Goal: Check status: Check status

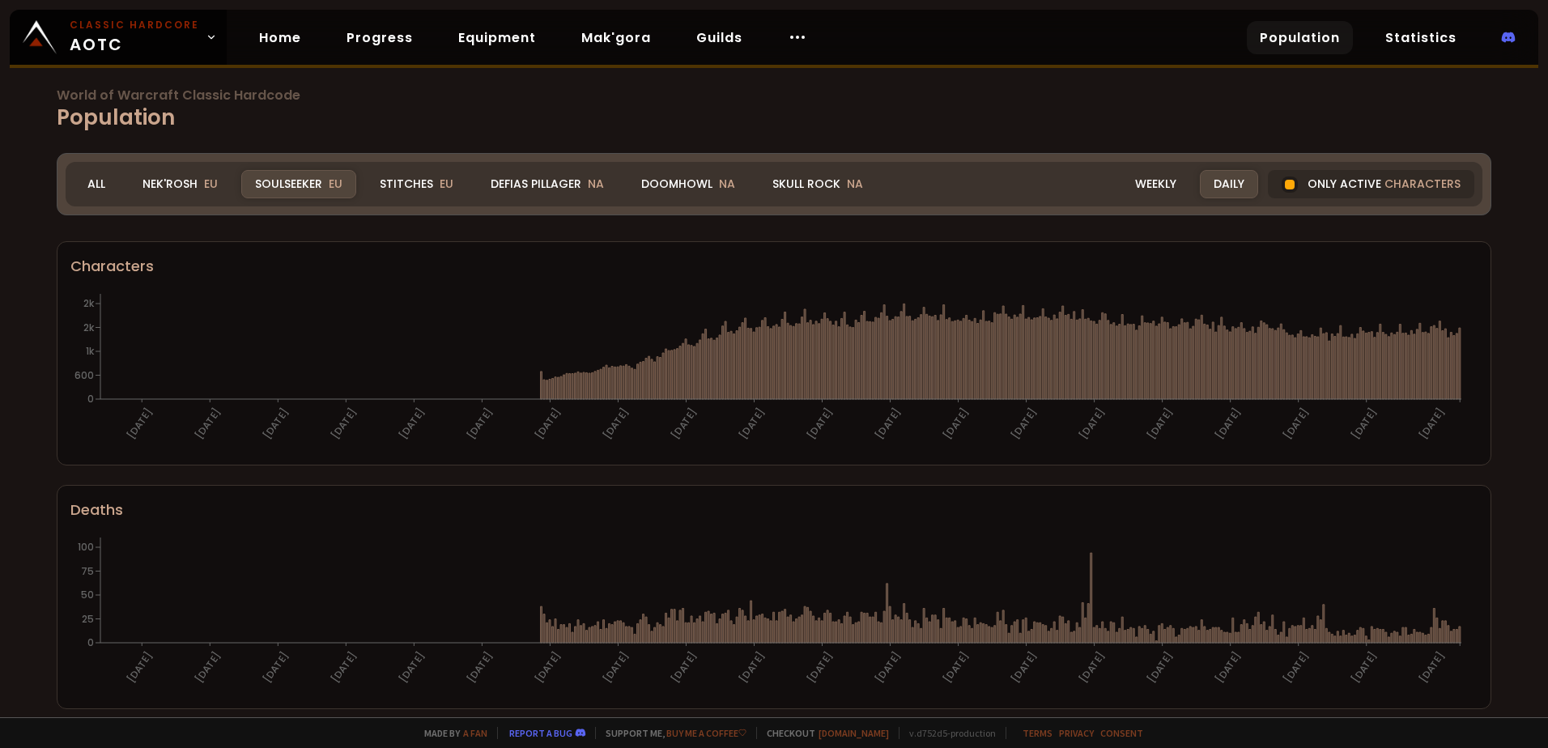
click at [1212, 183] on div "Daily" at bounding box center [1229, 184] width 58 height 28
click at [1357, 186] on div "Only active characters" at bounding box center [1371, 184] width 206 height 28
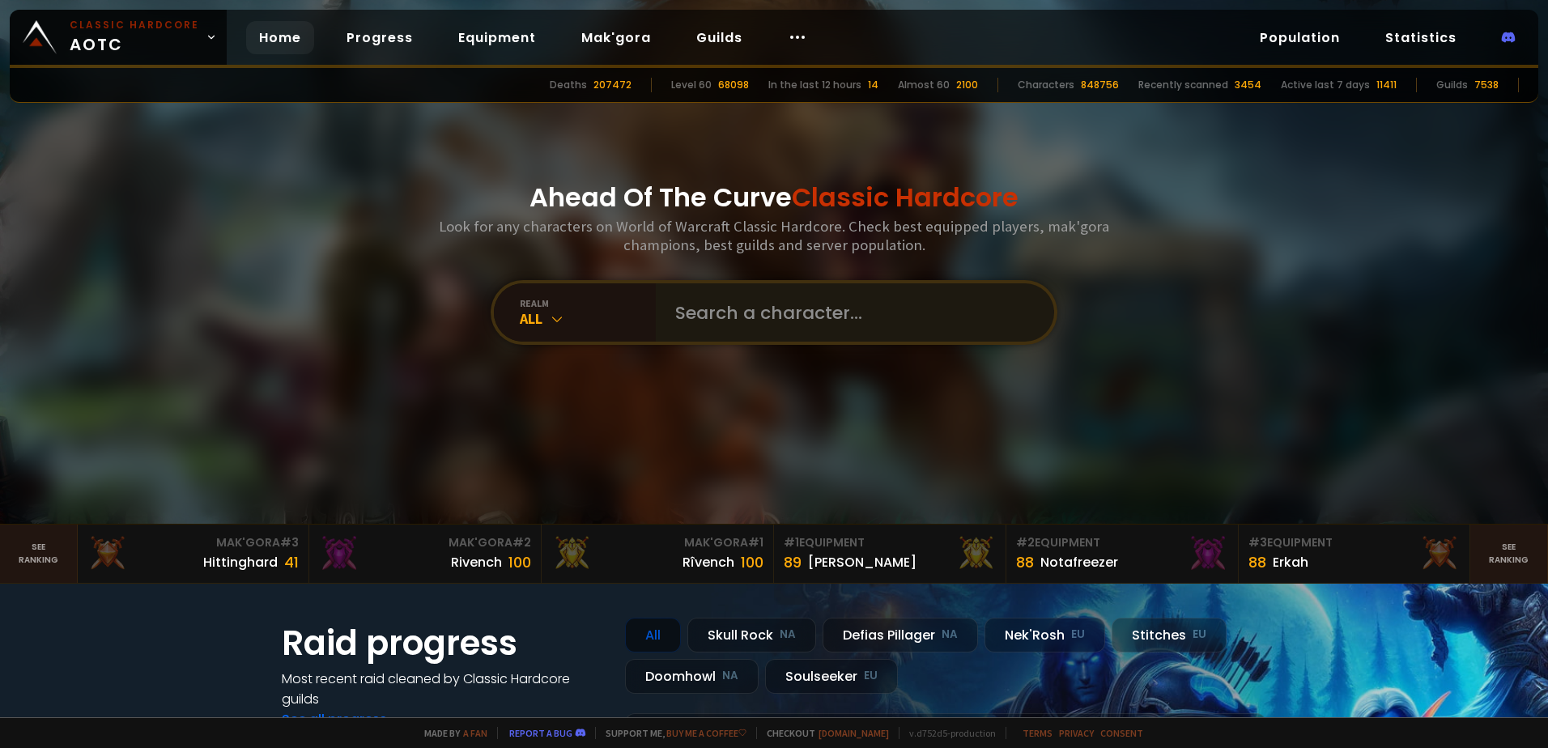
click at [729, 317] on input "text" at bounding box center [849, 312] width 369 height 58
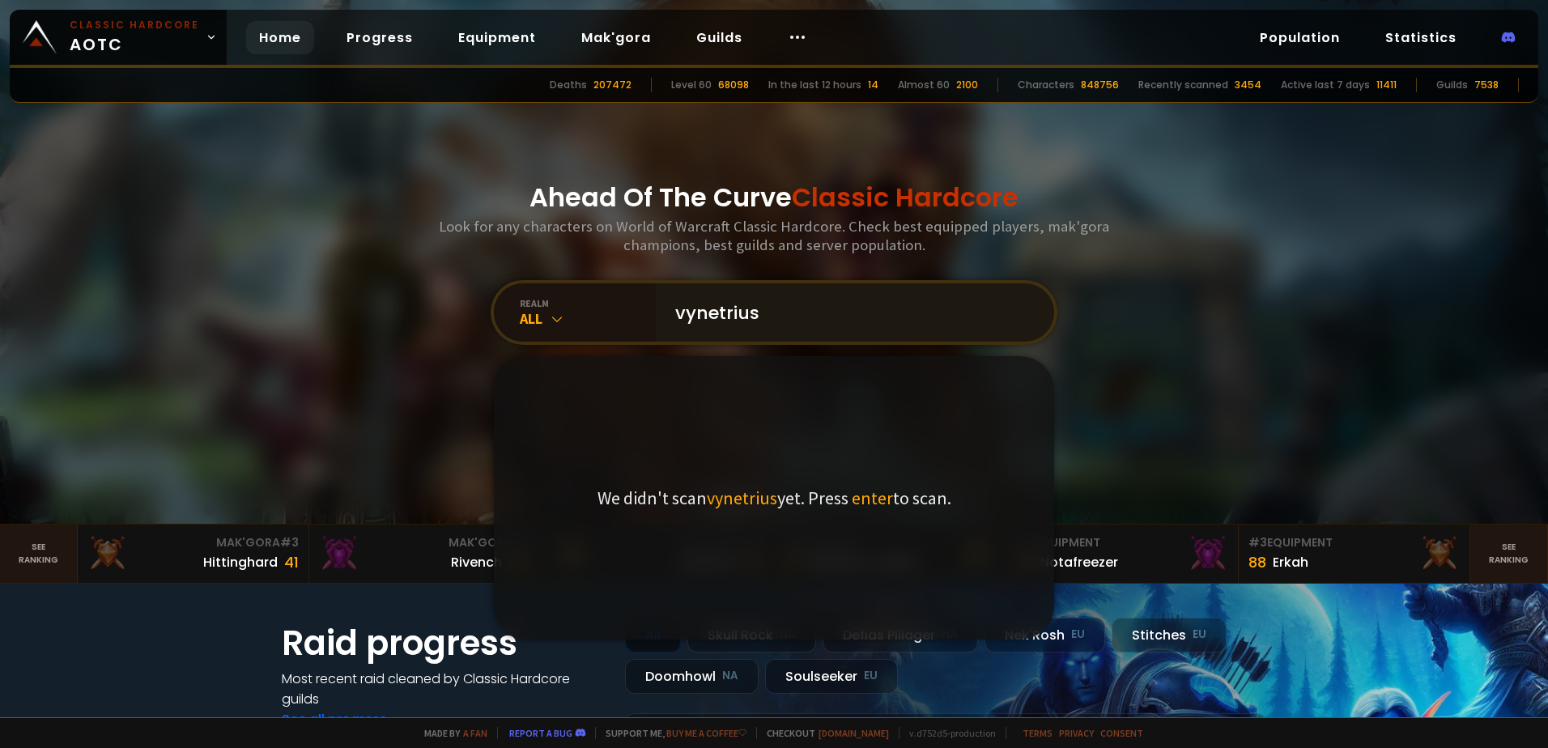
click at [797, 314] on input "vynetrius" at bounding box center [849, 312] width 369 height 58
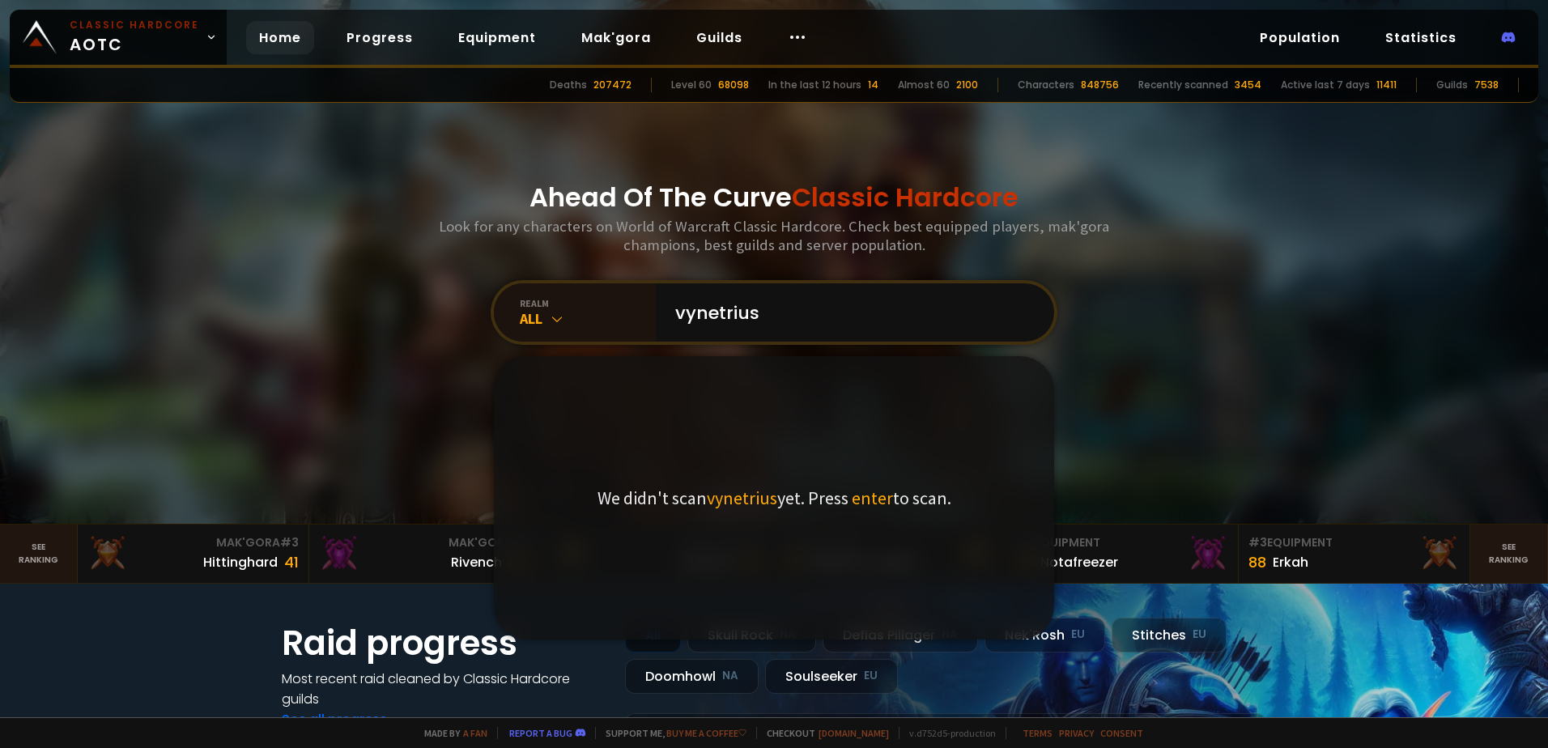
scroll to position [81, 0]
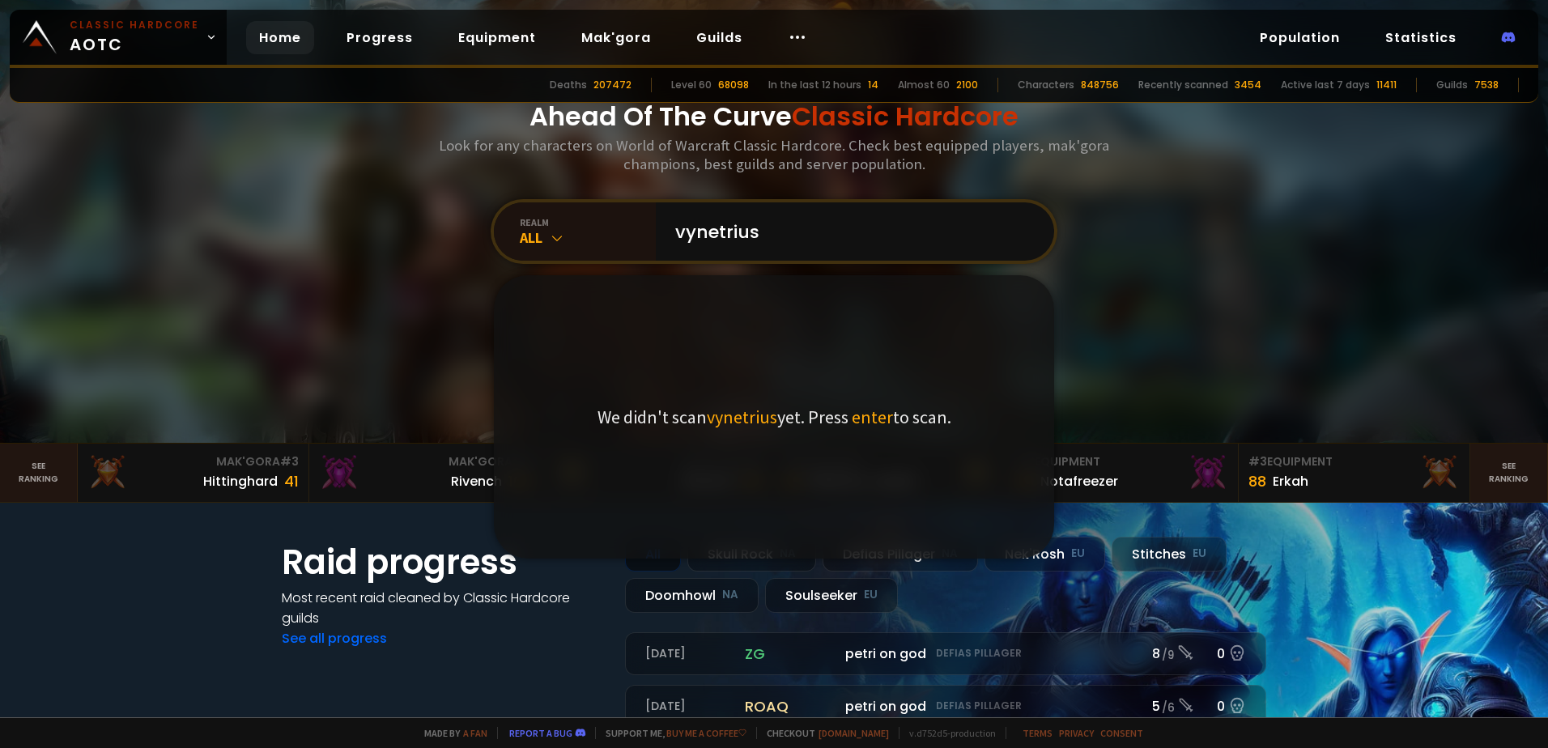
type input "vynetrius"
click at [283, 356] on div at bounding box center [774, 181] width 1548 height 524
click at [555, 243] on icon at bounding box center [557, 238] width 16 height 16
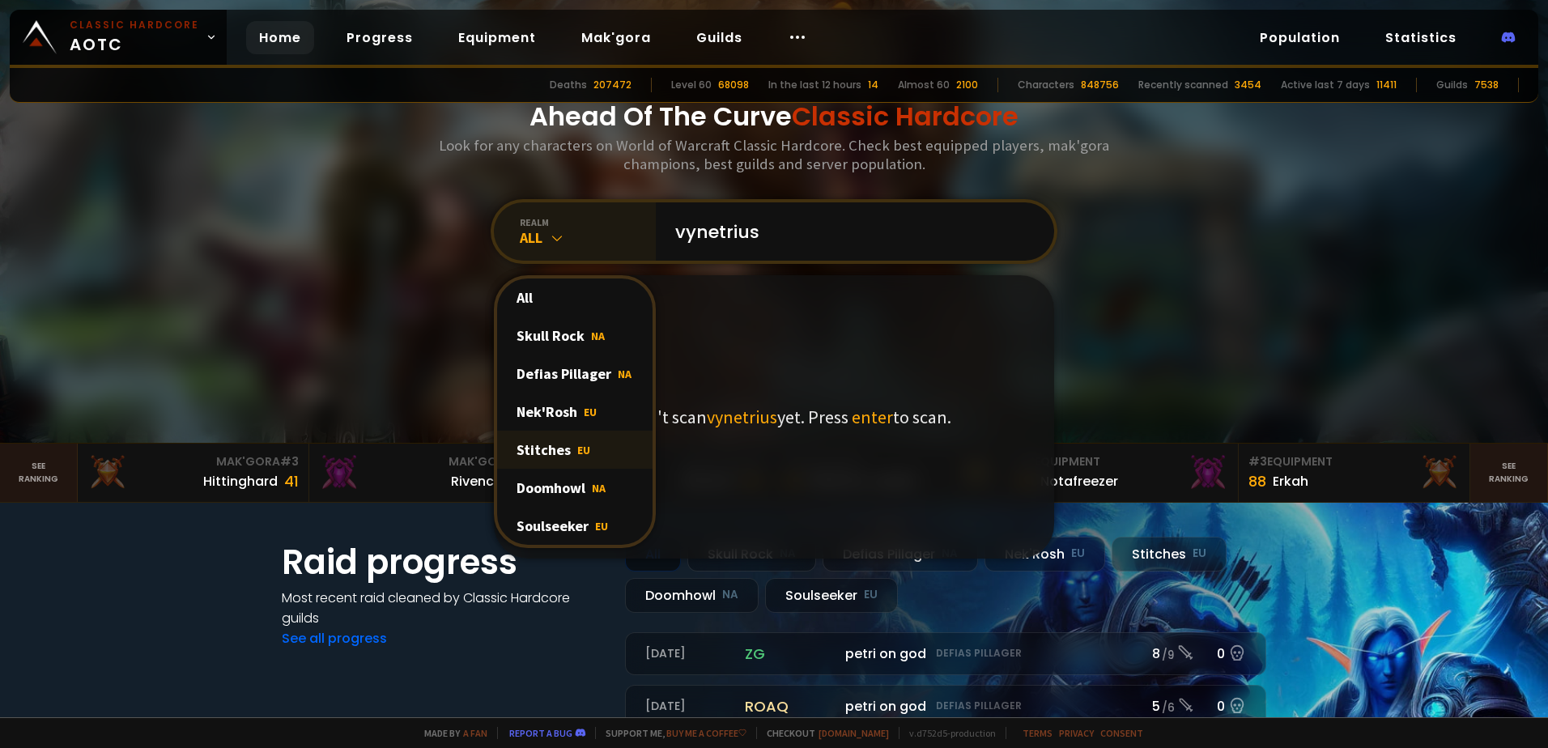
click at [577, 448] on span "EU" at bounding box center [583, 450] width 13 height 15
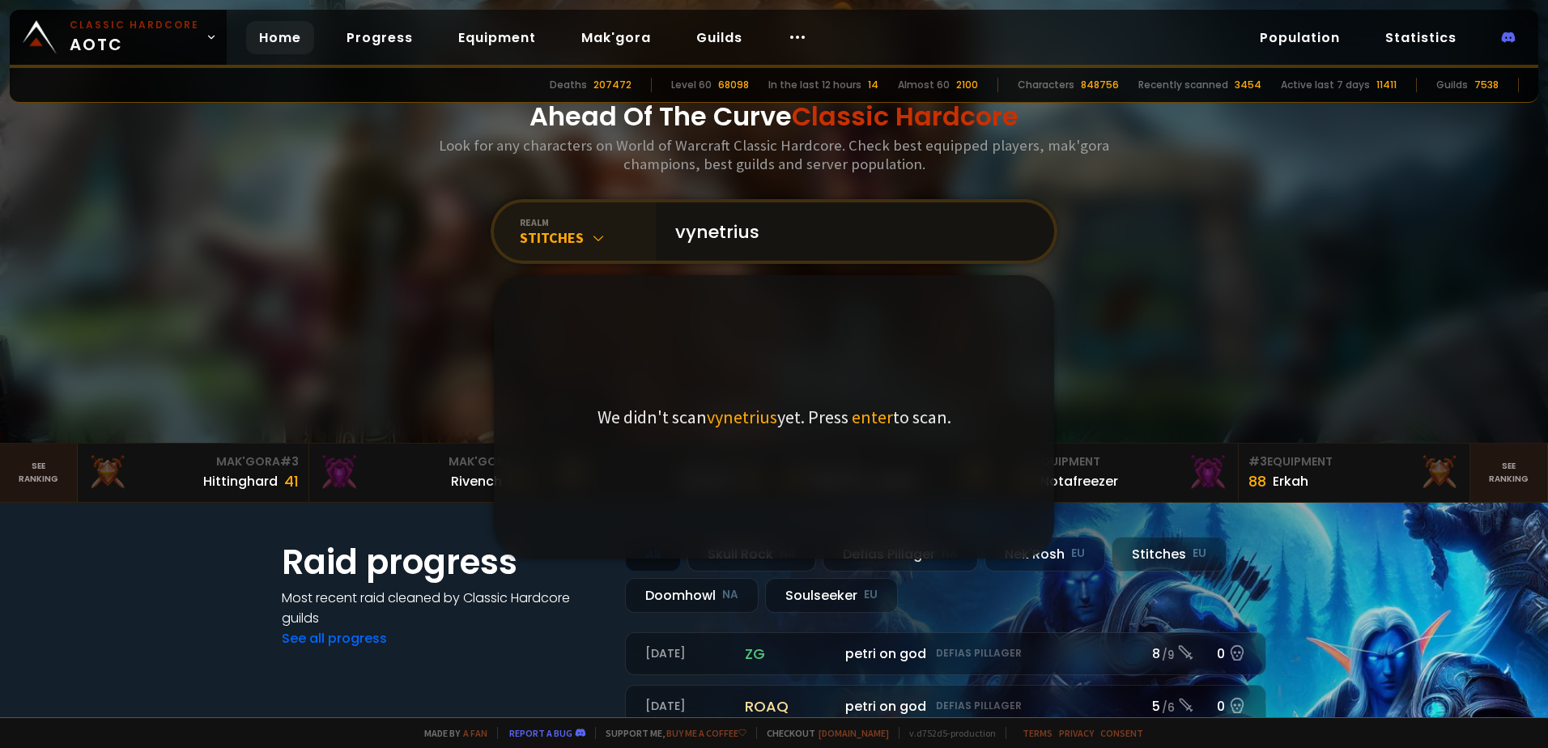
click at [829, 236] on input "vynetrius" at bounding box center [849, 231] width 369 height 58
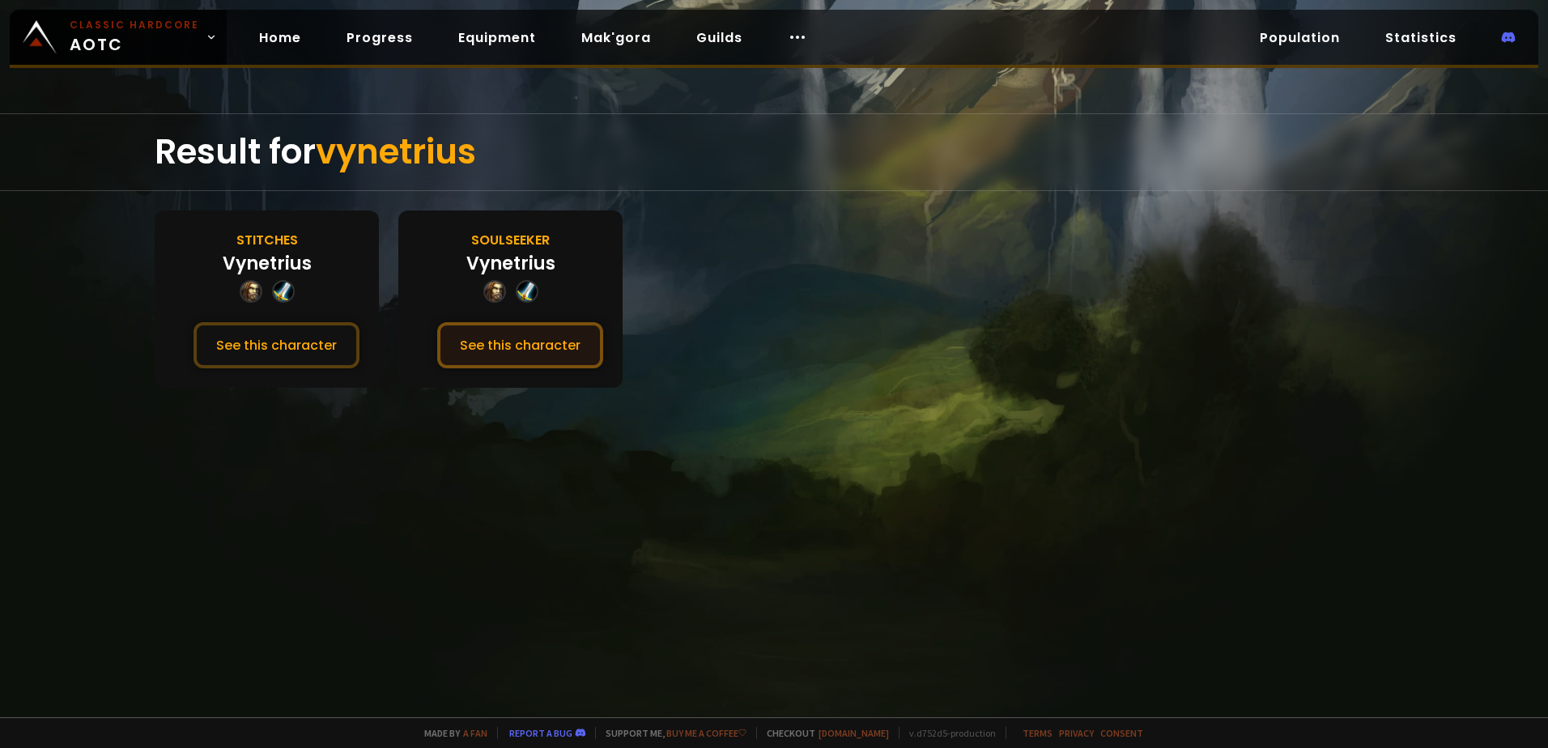
click at [515, 348] on button "See this character" at bounding box center [520, 345] width 166 height 46
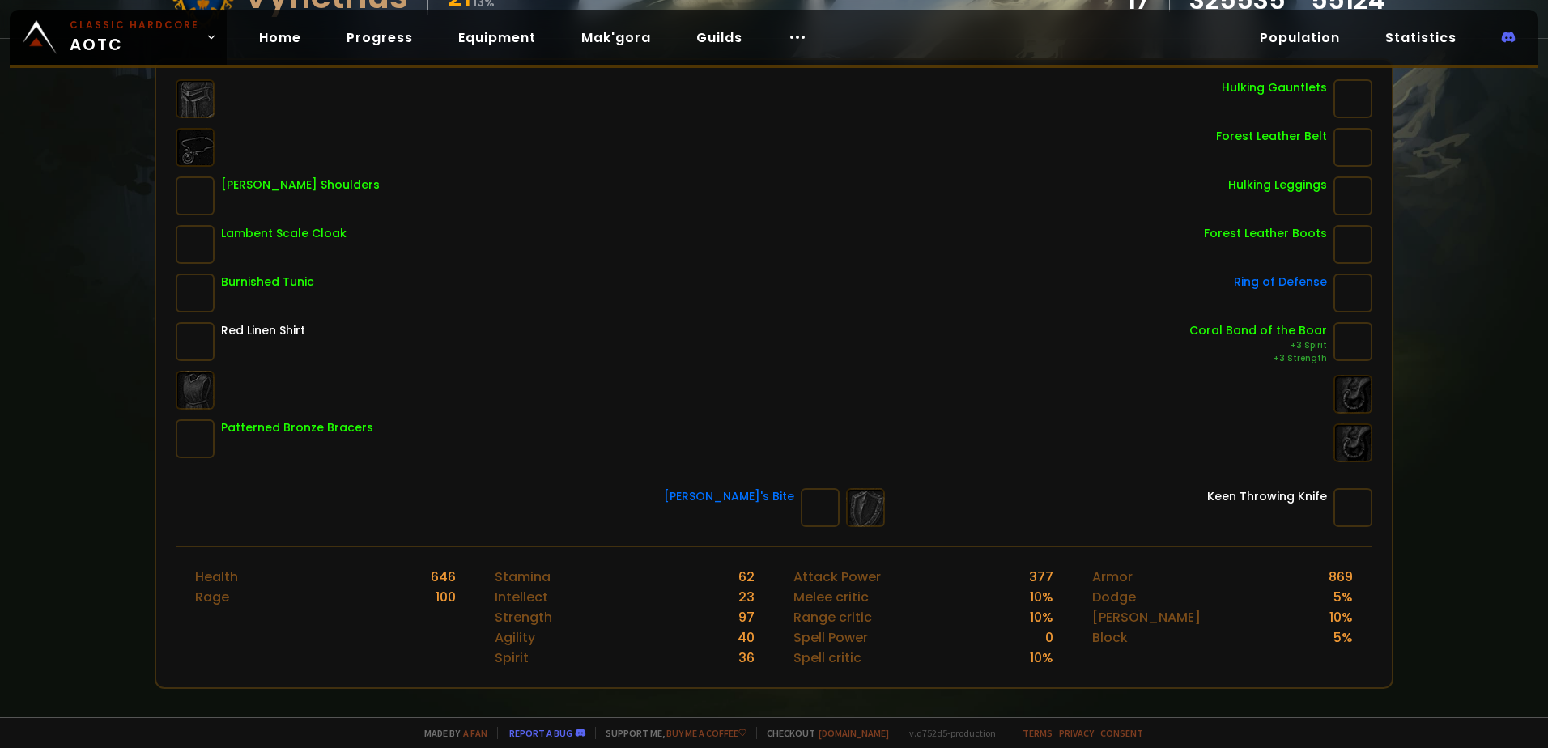
scroll to position [458, 0]
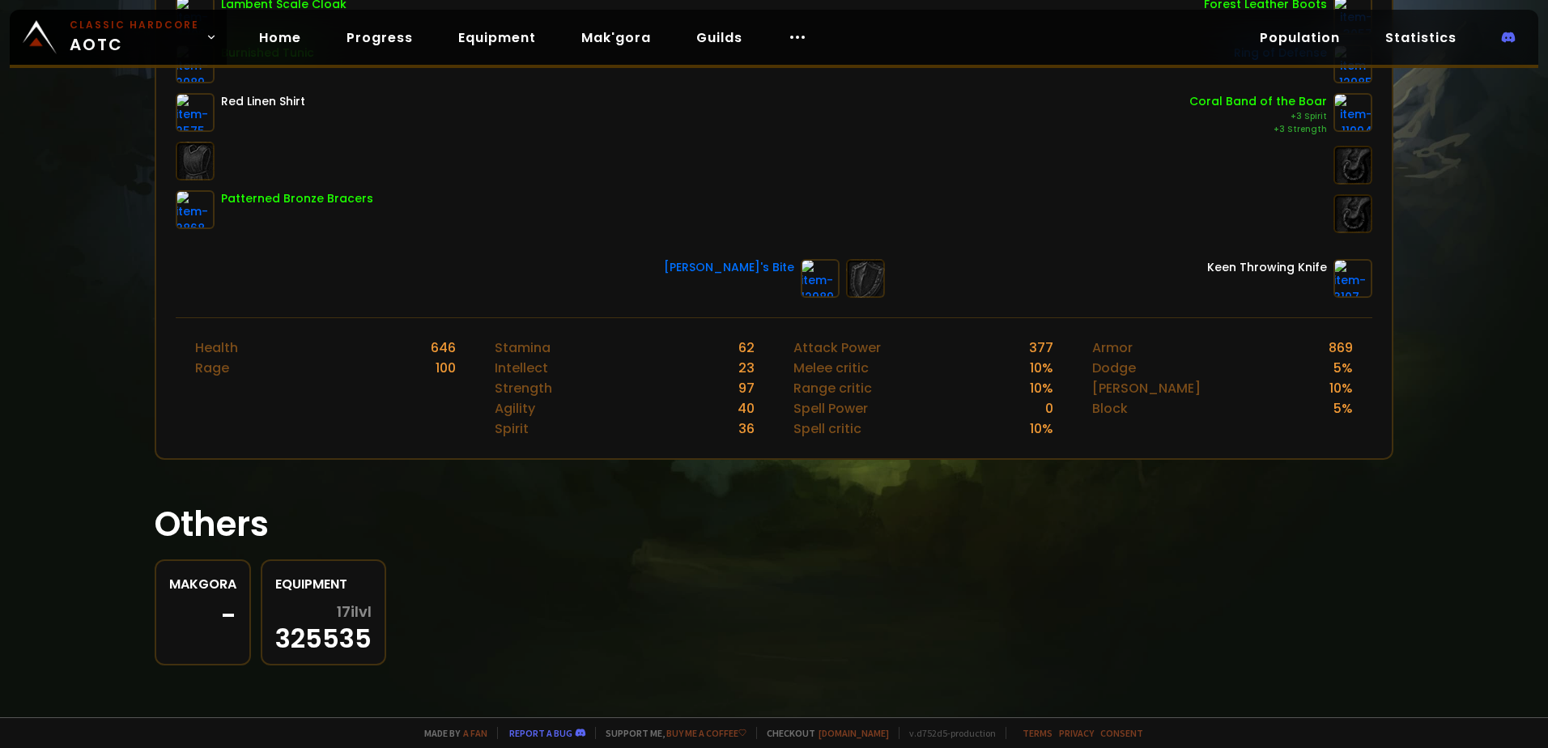
click at [747, 266] on div "Gargoyle's Bite" at bounding box center [729, 267] width 130 height 17
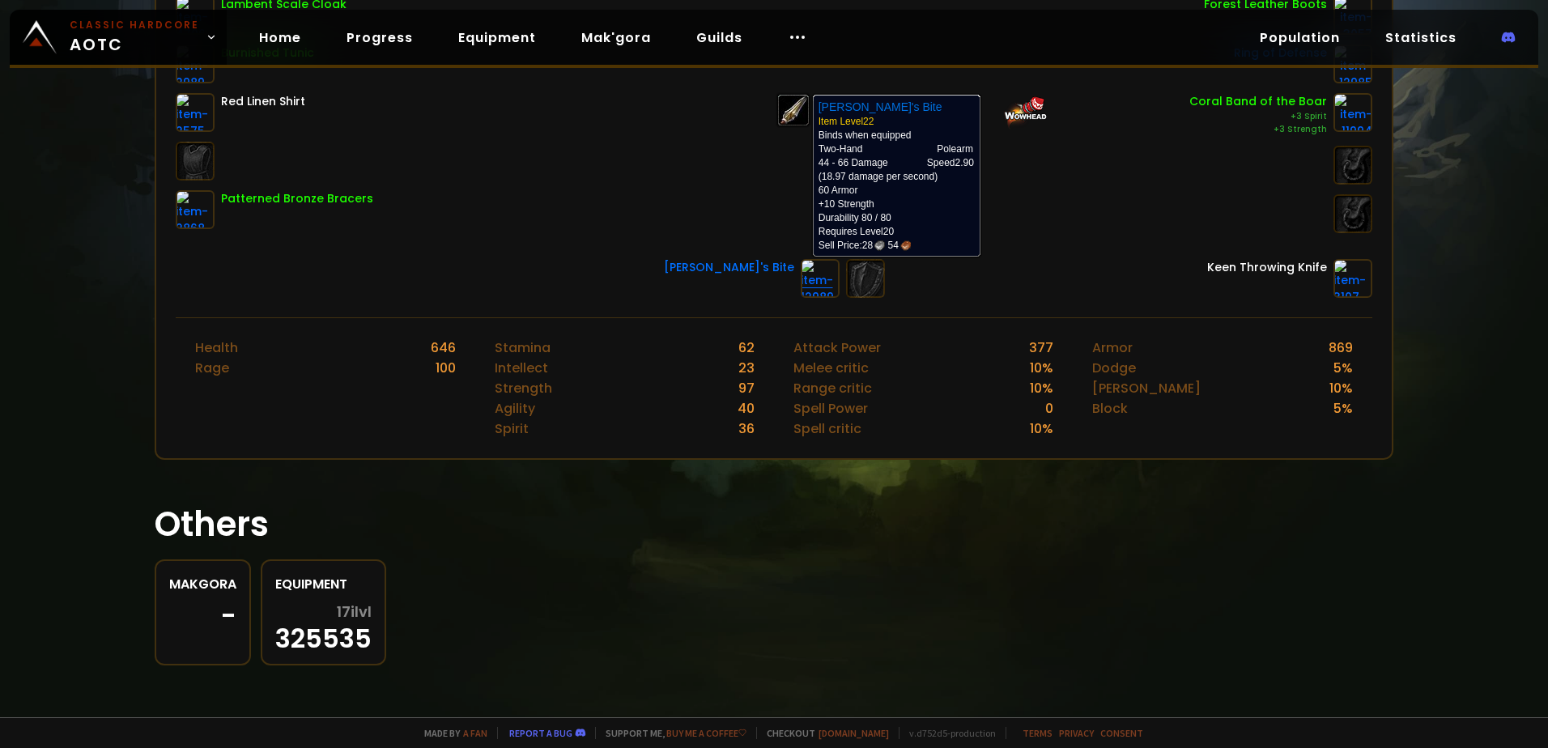
click at [801, 280] on img at bounding box center [820, 278] width 39 height 39
